Goal: Task Accomplishment & Management: Use online tool/utility

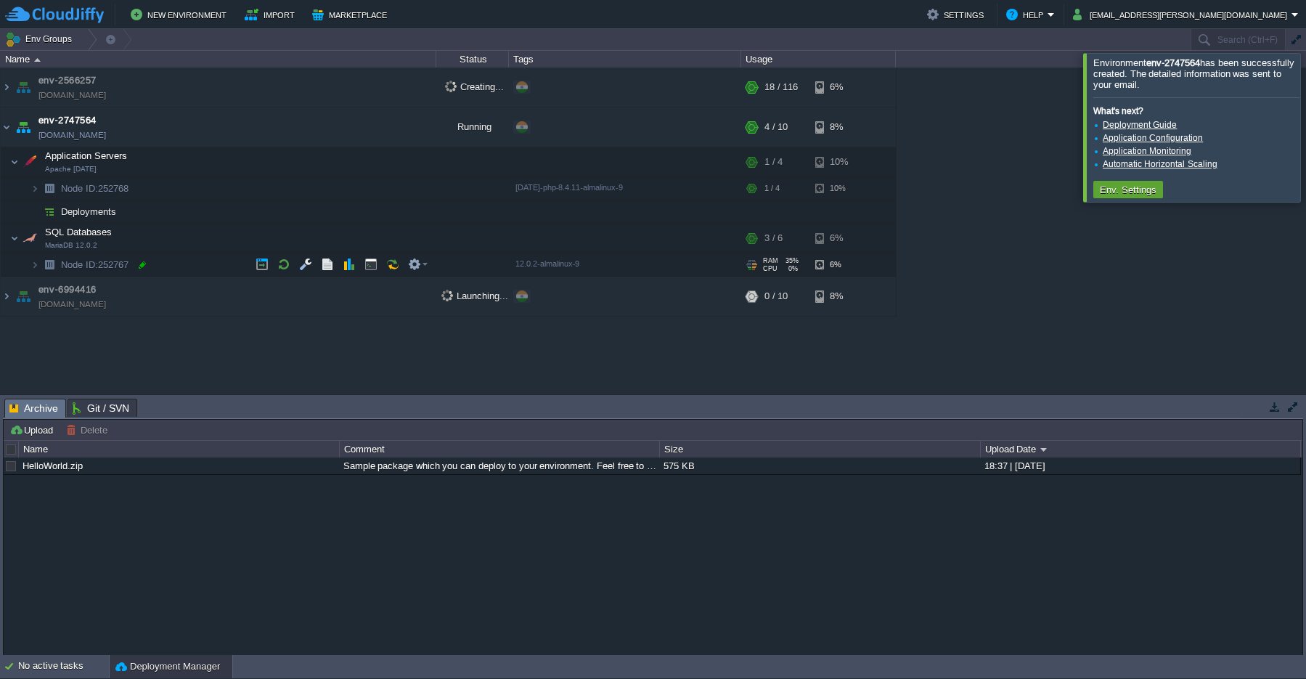
click at [139, 267] on div at bounding box center [142, 265] width 13 height 13
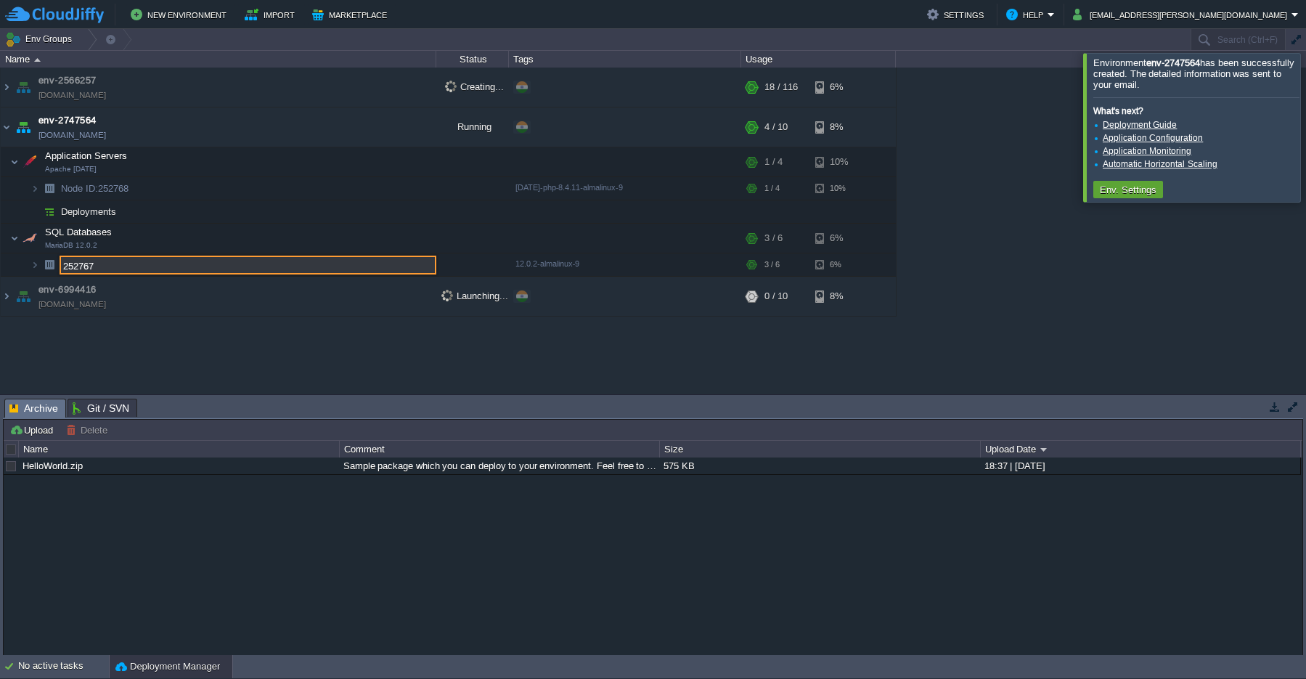
click at [119, 267] on input "252767" at bounding box center [248, 265] width 377 height 19
drag, startPoint x: 117, startPoint y: 267, endPoint x: 50, endPoint y: 269, distance: 66.8
click at [60, 269] on input "252767" at bounding box center [248, 265] width 377 height 19
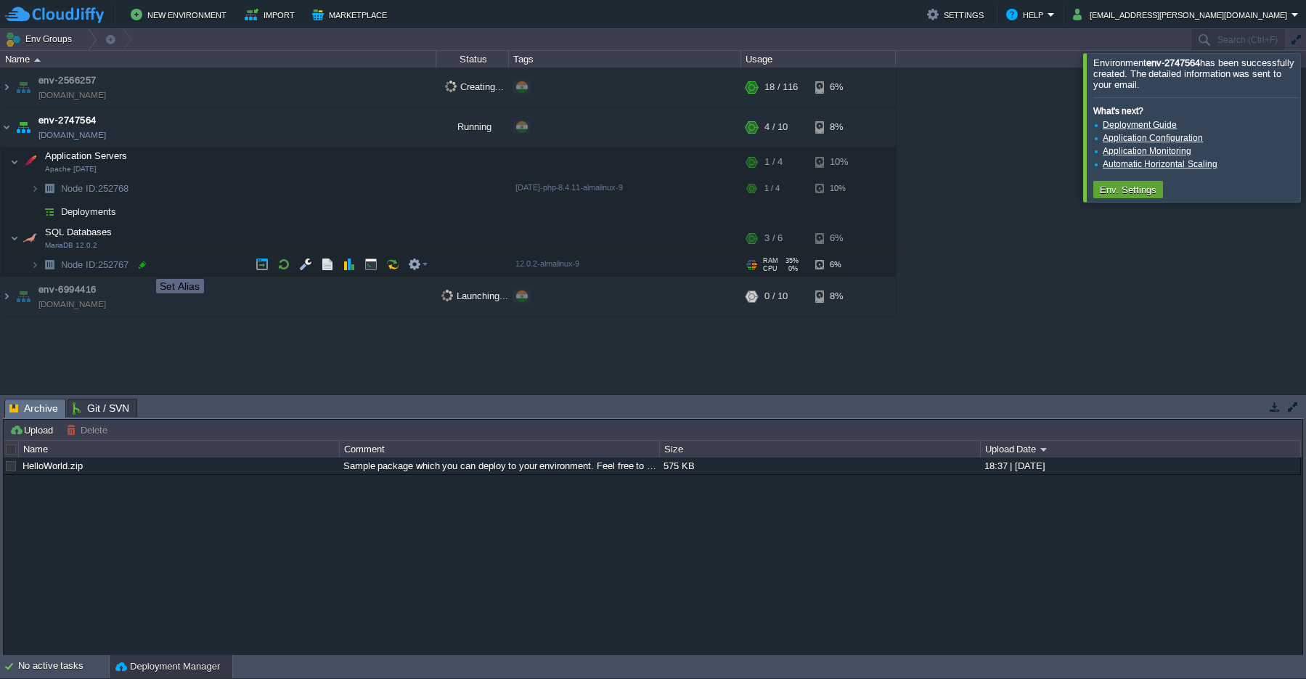
click at [144, 267] on div at bounding box center [142, 265] width 13 height 13
type input "252767"
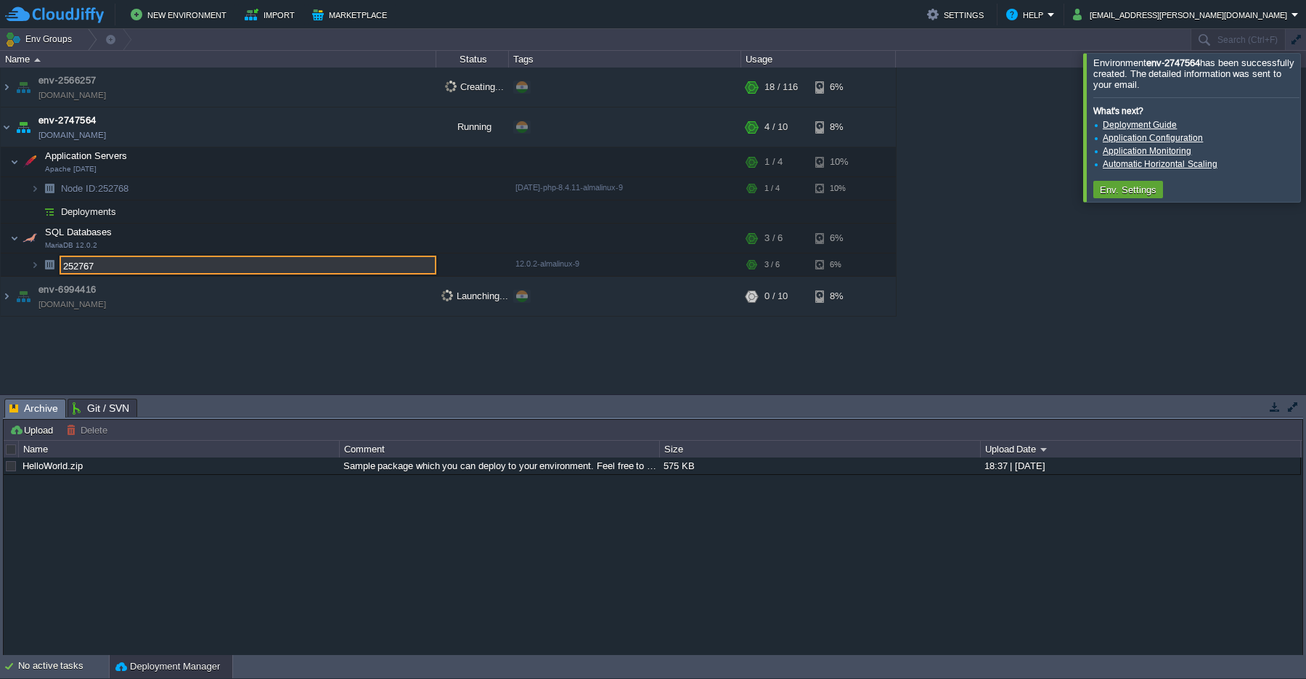
click at [115, 271] on input "252767" at bounding box center [248, 265] width 377 height 19
drag, startPoint x: 114, startPoint y: 271, endPoint x: 49, endPoint y: 271, distance: 64.6
click at [60, 271] on input "252767" at bounding box center [248, 265] width 377 height 19
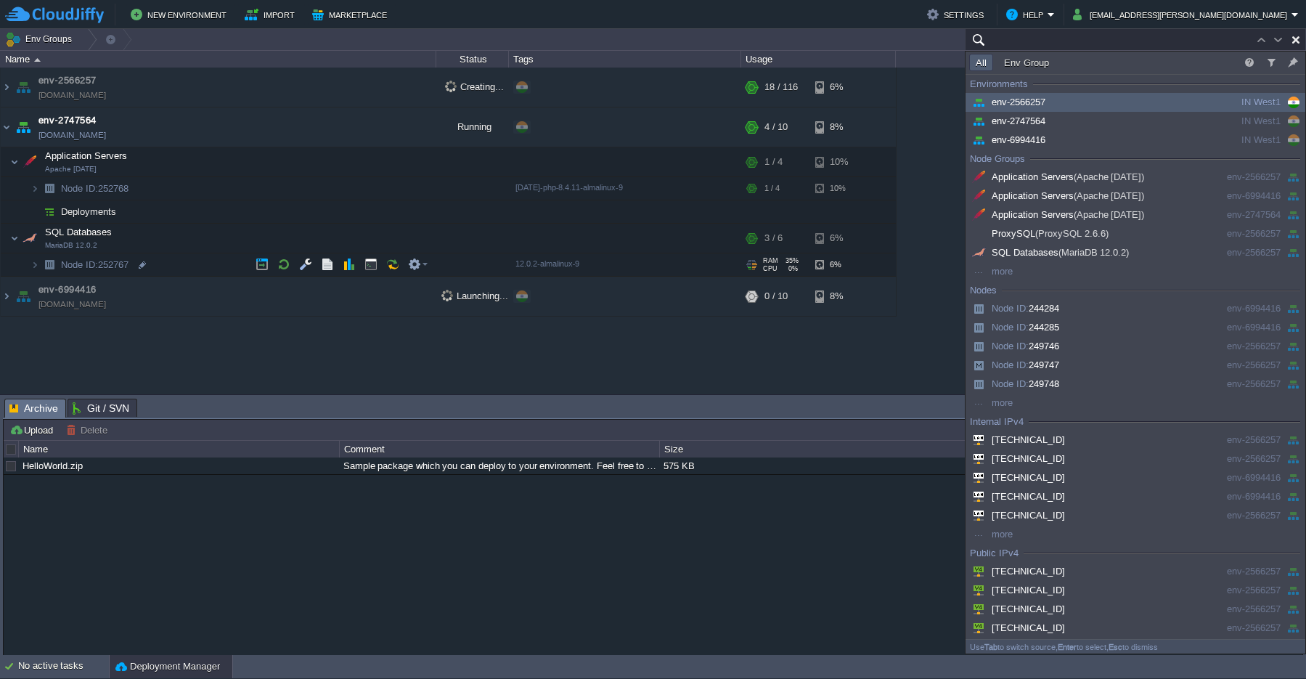
paste input "252767"
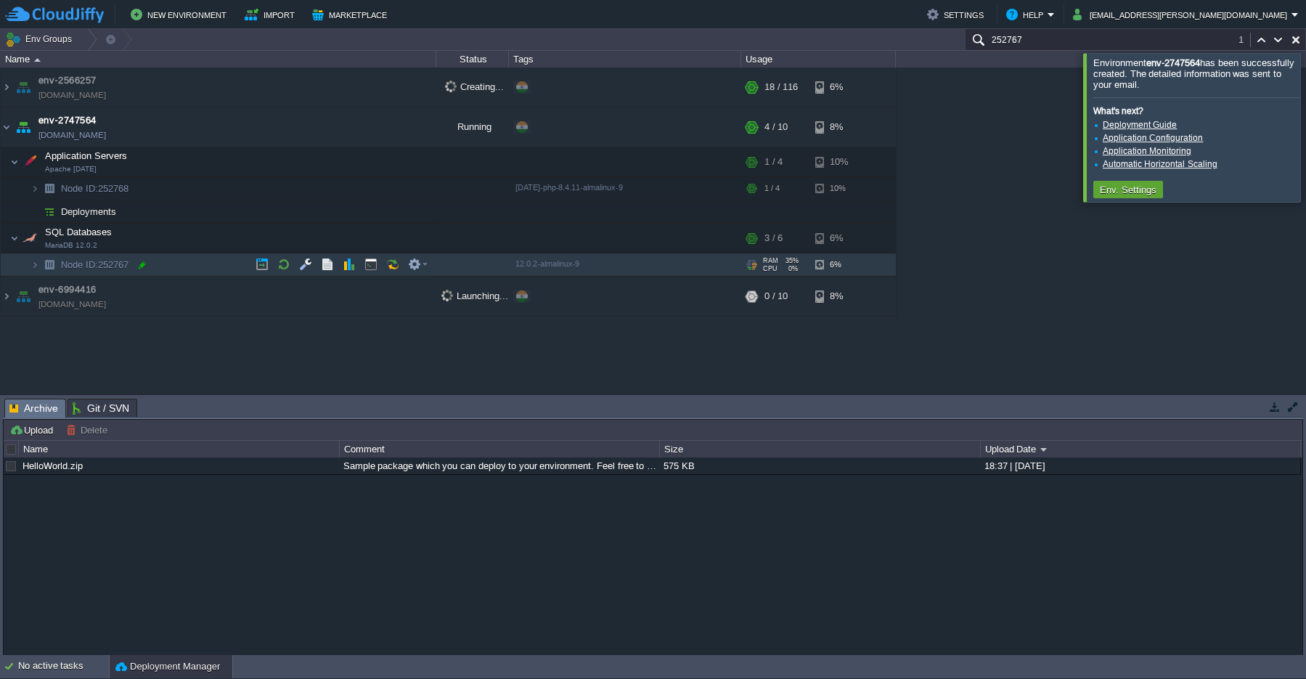
type input "252767"
click at [144, 271] on div at bounding box center [142, 265] width 13 height 13
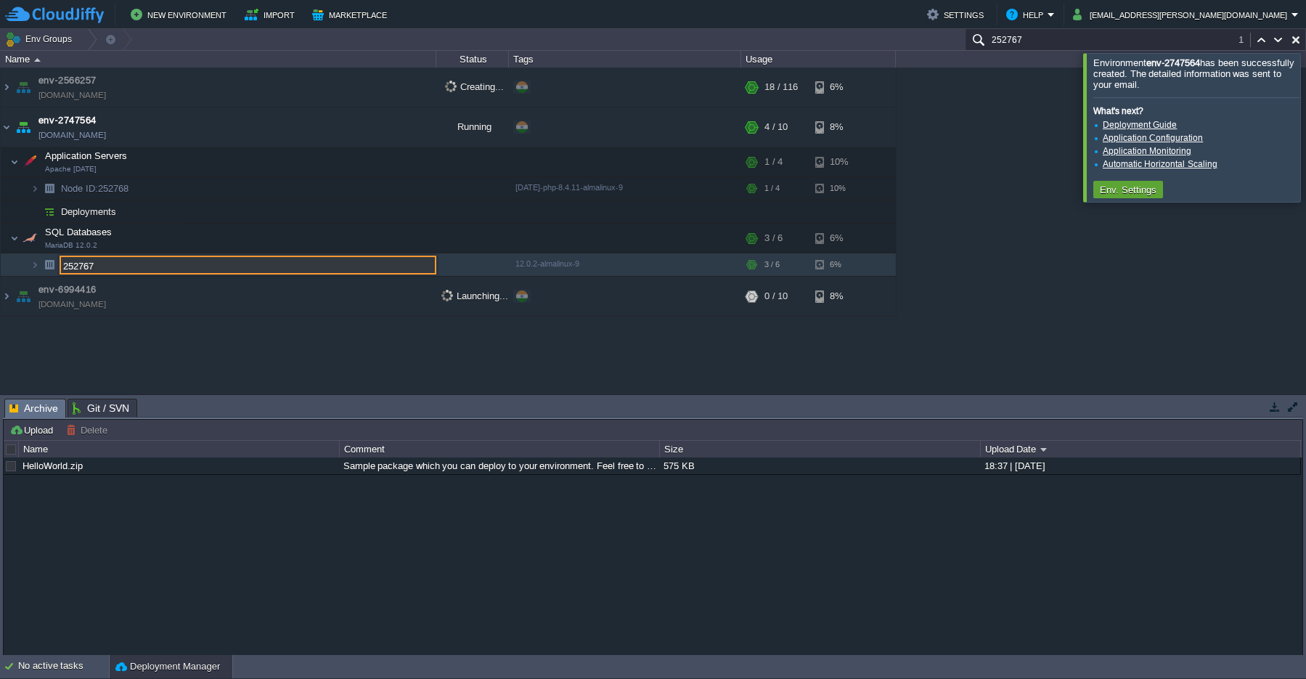
click at [108, 269] on input "252767" at bounding box center [248, 265] width 377 height 19
drag, startPoint x: 108, startPoint y: 270, endPoint x: -15, endPoint y: 262, distance: 123.7
click at [60, 262] on input "252767" at bounding box center [248, 265] width 377 height 19
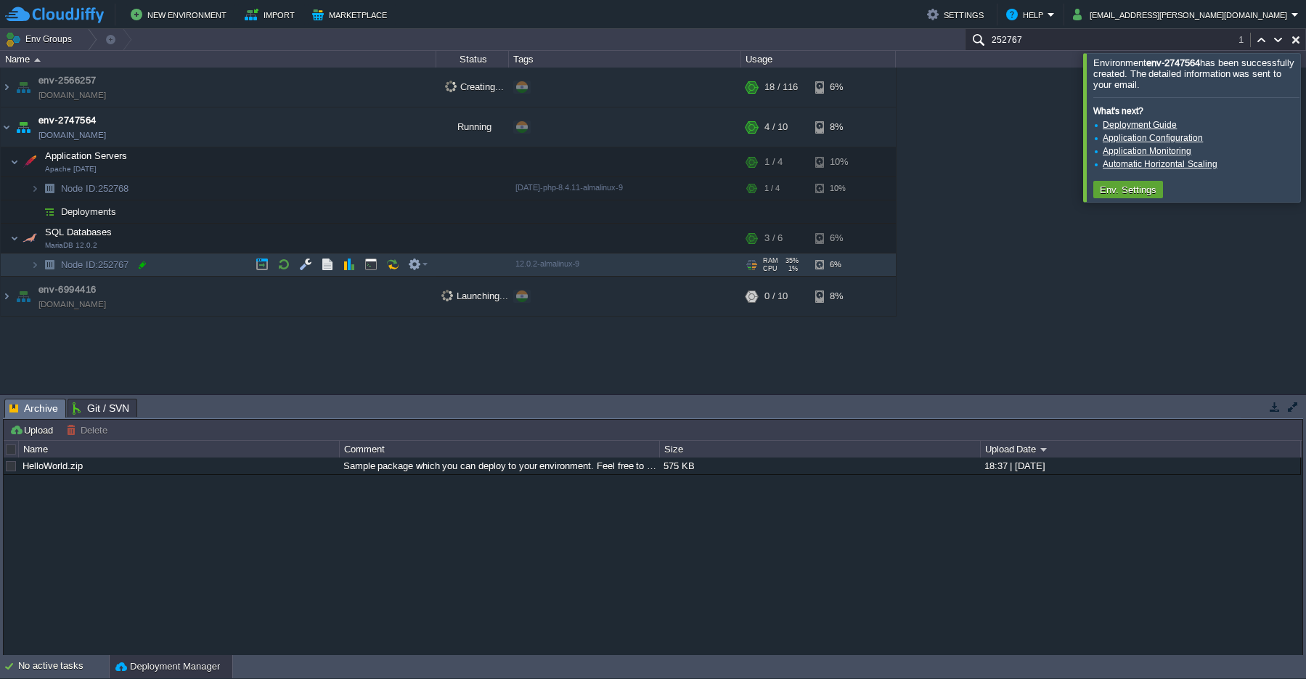
click at [145, 266] on div at bounding box center [142, 265] width 13 height 13
type input "252767"
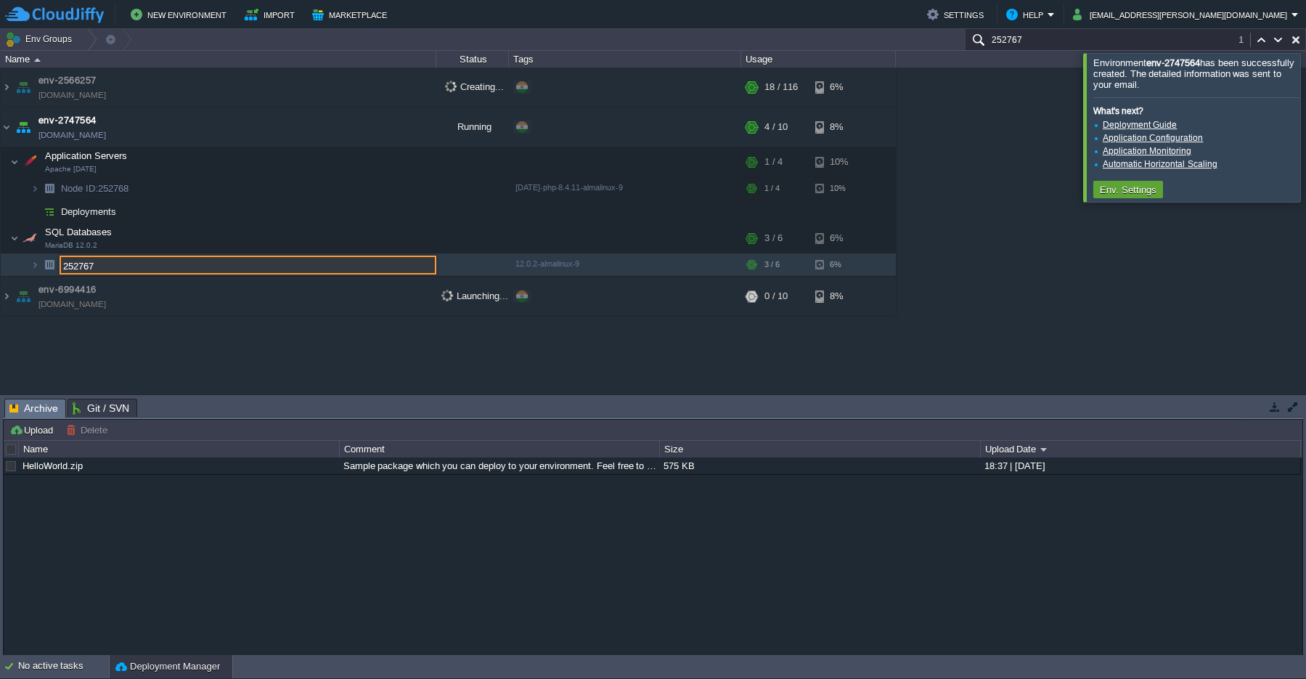
click at [117, 261] on input "252767" at bounding box center [248, 265] width 377 height 19
drag, startPoint x: 120, startPoint y: 267, endPoint x: 39, endPoint y: 267, distance: 80.6
click at [60, 267] on input "252767" at bounding box center [248, 265] width 377 height 19
